Goal: Task Accomplishment & Management: Check status

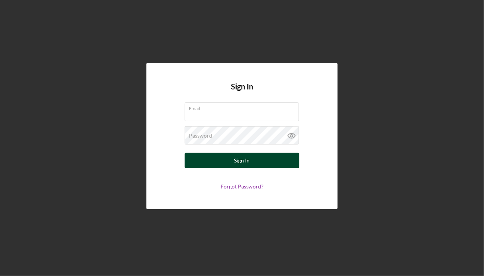
type input "[PERSON_NAME][EMAIL_ADDRESS][PERSON_NAME][DOMAIN_NAME]"
click at [239, 163] on div "Sign In" at bounding box center [242, 160] width 16 height 15
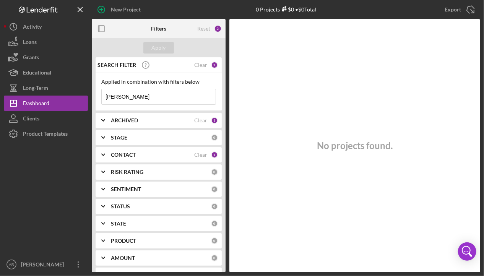
click at [165, 96] on input "[PERSON_NAME]" at bounding box center [159, 96] width 114 height 15
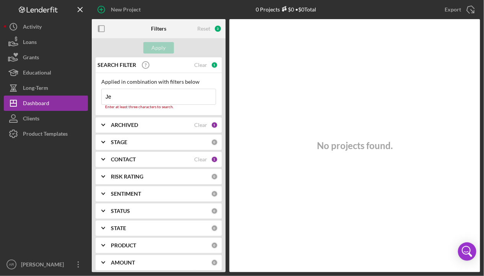
type input "J"
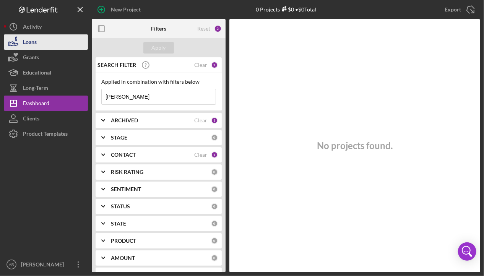
type input "[PERSON_NAME]"
click at [29, 44] on div "Loans" at bounding box center [30, 42] width 14 height 17
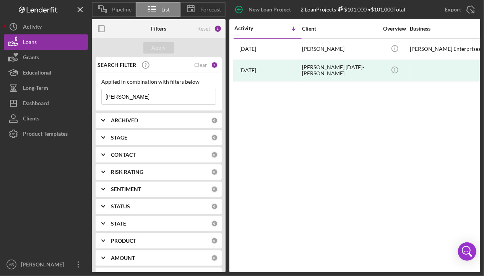
click at [142, 95] on input "[PERSON_NAME]" at bounding box center [159, 96] width 114 height 15
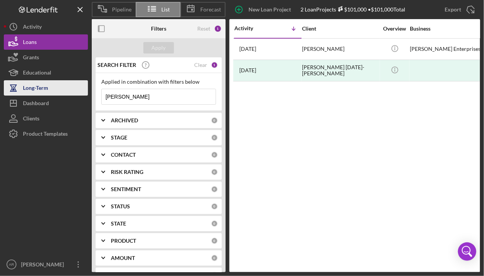
drag, startPoint x: 142, startPoint y: 95, endPoint x: 74, endPoint y: 94, distance: 68.0
click at [74, 94] on div "Pipeline List Forecast New Loan Project 2 Loan Projects $101,000 • $101,000 Tot…" at bounding box center [242, 136] width 476 height 272
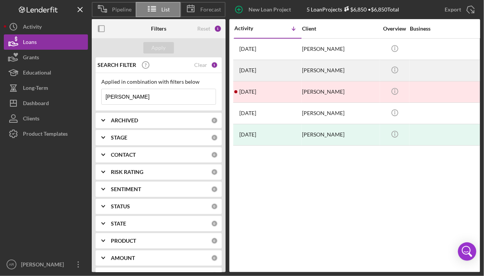
type input "[PERSON_NAME]"
click at [255, 68] on time "[DATE]" at bounding box center [247, 70] width 17 height 6
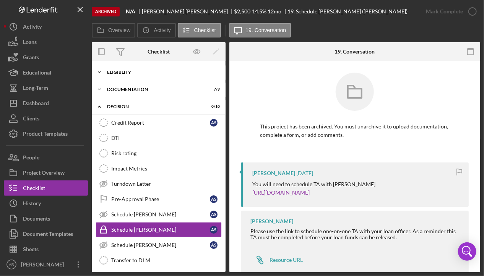
click at [125, 73] on div "Eligiblity" at bounding box center [161, 72] width 109 height 5
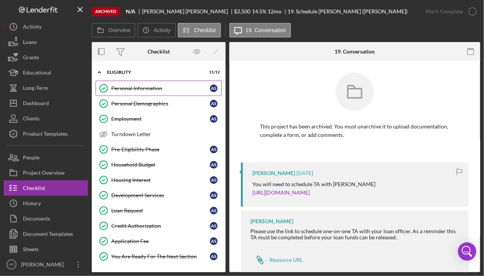
click at [127, 91] on div "Personal Information" at bounding box center [160, 88] width 99 height 6
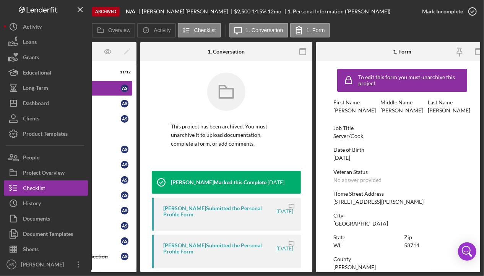
scroll to position [0, 97]
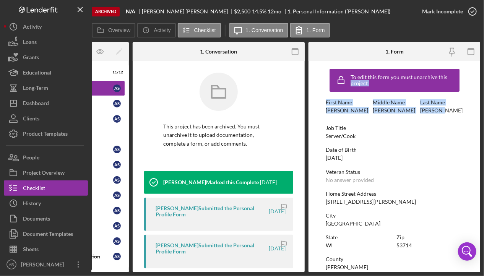
drag, startPoint x: 481, startPoint y: 73, endPoint x: 474, endPoint y: 103, distance: 30.7
click at [477, 105] on div "Archived N/A [PERSON_NAME] $2,500 14.5 % 12 mo 1. Personal Information ([PERSON…" at bounding box center [242, 138] width 484 height 276
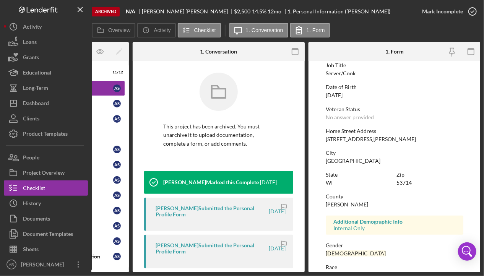
scroll to position [0, 0]
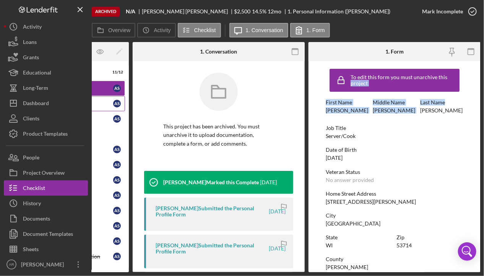
click at [107, 105] on div "Personal Demographics" at bounding box center [64, 104] width 99 height 6
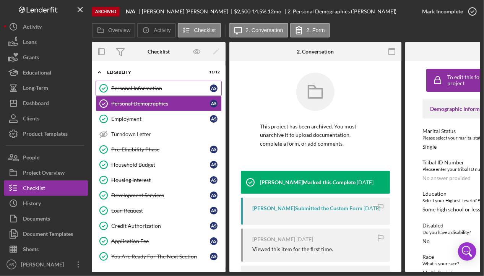
click at [148, 83] on link "Personal Information Personal Information A S" at bounding box center [159, 88] width 126 height 15
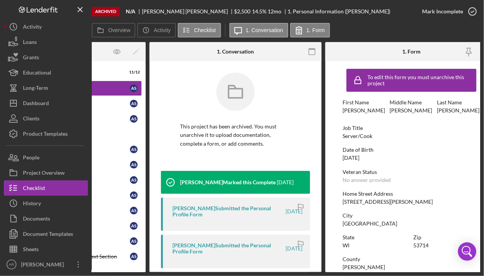
scroll to position [0, 97]
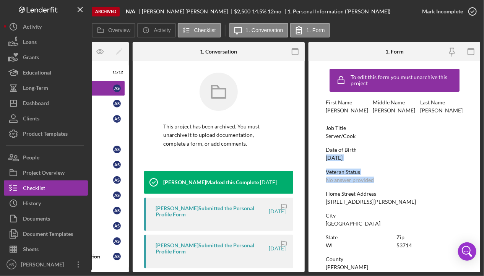
drag, startPoint x: 481, startPoint y: 149, endPoint x: 478, endPoint y: 178, distance: 28.5
click at [478, 178] on div "Archived N/A [PERSON_NAME] $2,500 14.5 % 12 mo 1. Personal Information ([PERSON…" at bounding box center [242, 138] width 484 height 276
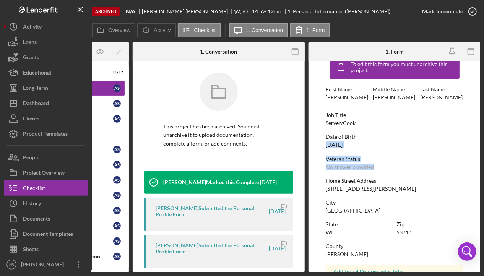
scroll to position [0, 0]
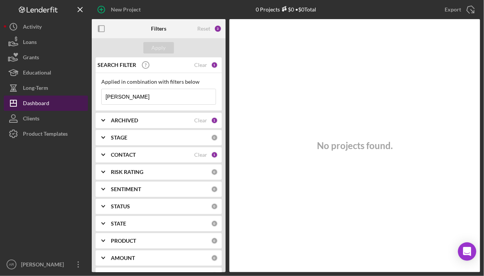
drag, startPoint x: 162, startPoint y: 98, endPoint x: 87, endPoint y: 96, distance: 74.9
click at [87, 96] on div "New Project 0 Projects $0 • $0 Total Alejandro Export Icon/Export Filters Reset…" at bounding box center [242, 136] width 476 height 272
type input "john danforth"
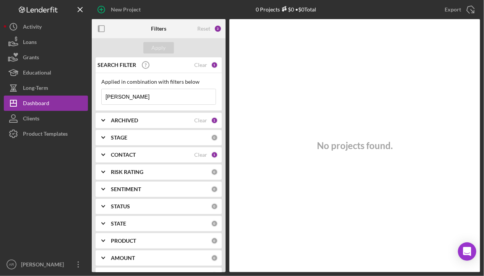
drag, startPoint x: 143, startPoint y: 94, endPoint x: 88, endPoint y: 97, distance: 54.7
click at [88, 97] on div "New Project 0 Projects $0 • $0 Total Alejandro Export Icon/Export Filters Reset…" at bounding box center [242, 136] width 476 height 272
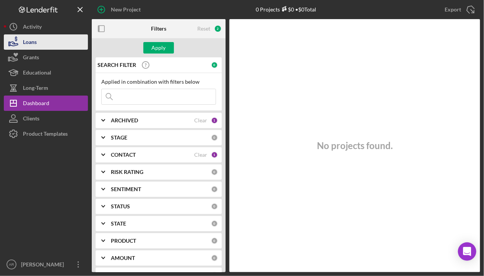
click at [29, 36] on div "Loans" at bounding box center [30, 42] width 14 height 17
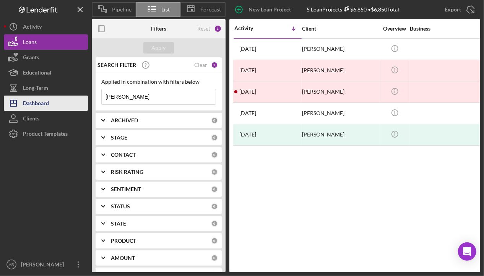
drag, startPoint x: 134, startPoint y: 96, endPoint x: 73, endPoint y: 106, distance: 62.4
click at [73, 106] on div "Pipeline List Forecast New Loan Project 5 Loan Projects $6,850 • $6,850 Total A…" at bounding box center [242, 136] width 476 height 272
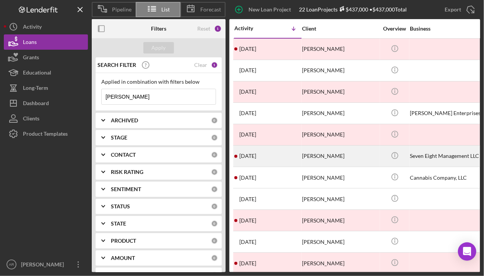
type input "john danforth"
click at [256, 157] on time "[DATE]" at bounding box center [247, 156] width 17 height 6
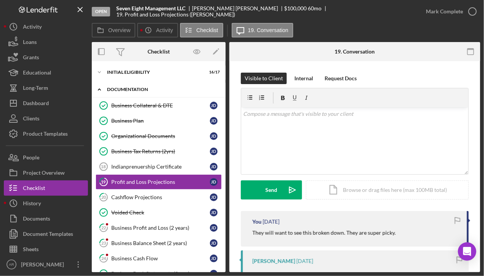
scroll to position [14, 0]
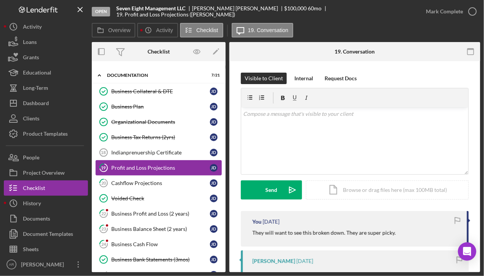
click at [147, 166] on div "Profit and Loss Projections" at bounding box center [160, 168] width 99 height 6
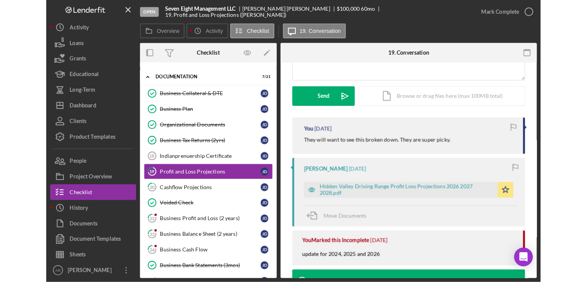
scroll to position [97, 0]
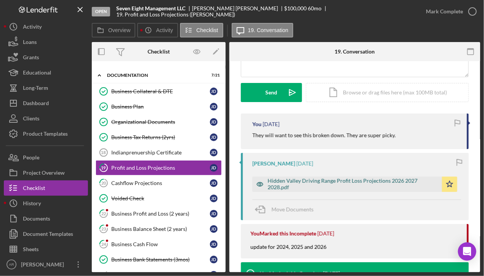
click at [332, 180] on div "Hidden Valley Driving Range Profit Loss Projections 2026 2027 2028.pdf" at bounding box center [352, 184] width 170 height 12
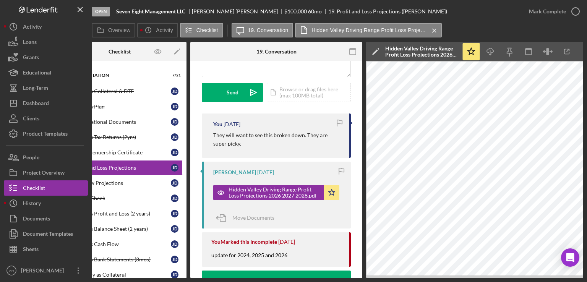
scroll to position [0, 51]
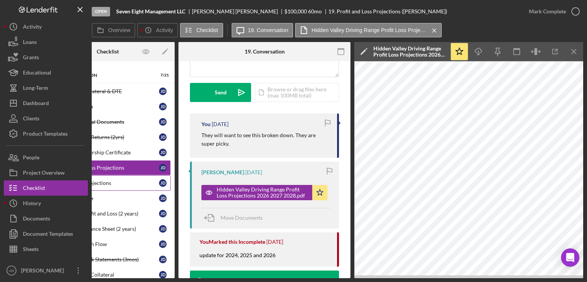
click at [109, 180] on div "Cashflow Projections" at bounding box center [109, 183] width 99 height 6
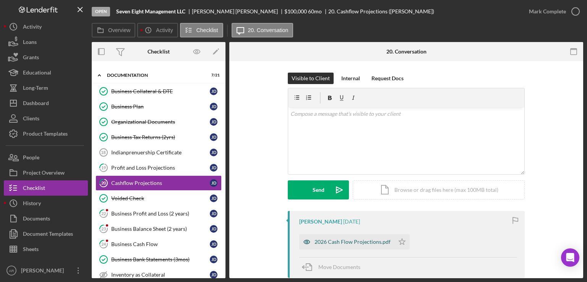
click at [357, 242] on div "2026 Cash Flow Projections.pdf" at bounding box center [353, 242] width 76 height 6
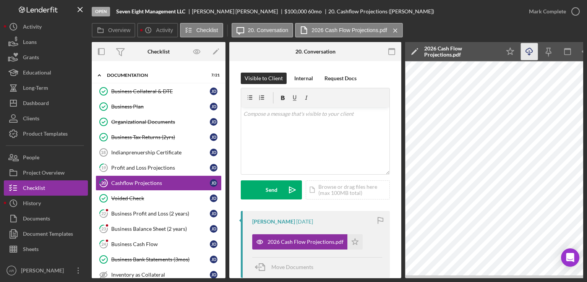
click at [483, 51] on icon "button" at bounding box center [529, 50] width 6 height 4
